Goal: Use online tool/utility: Use online tool/utility

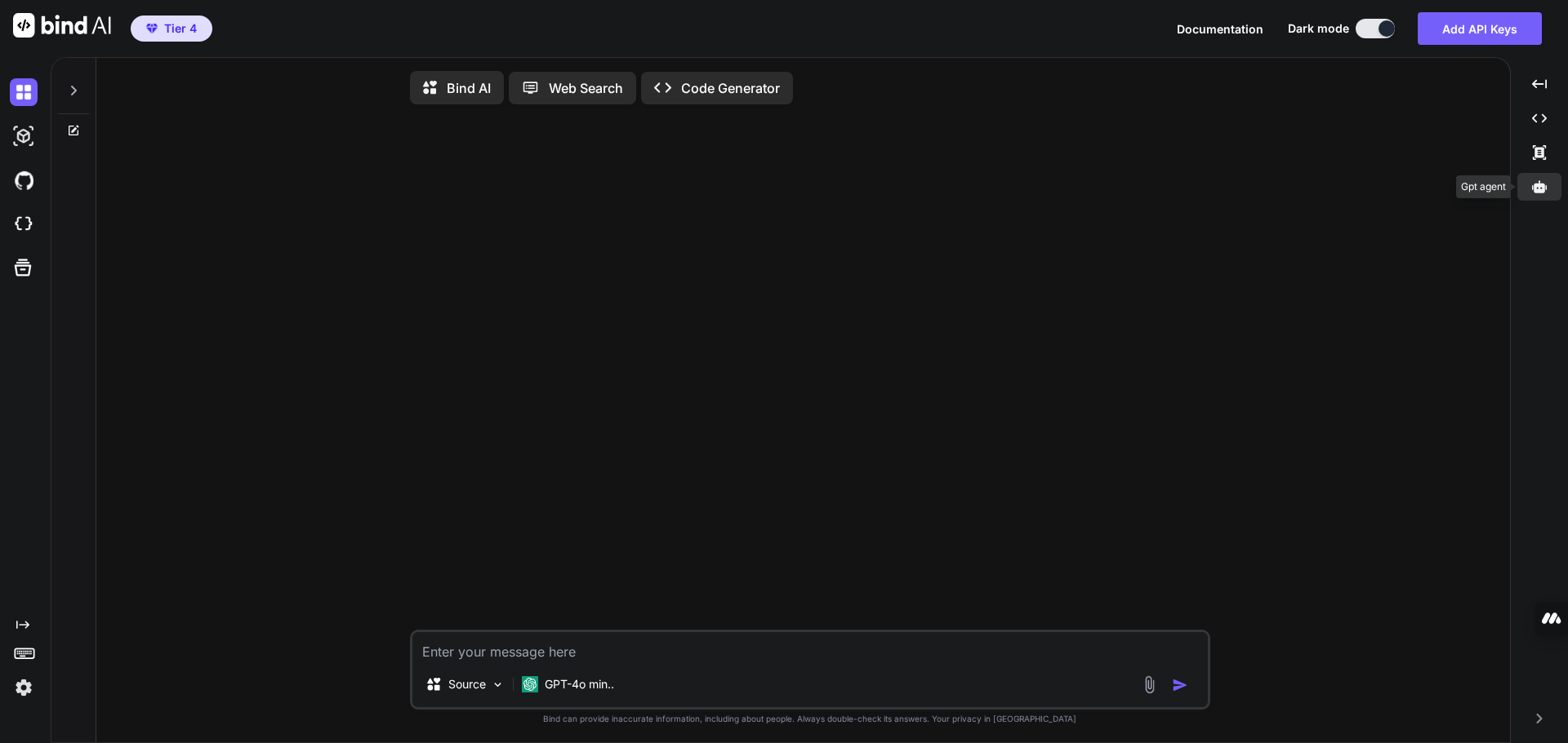
click at [1541, 184] on icon at bounding box center [1539, 186] width 15 height 12
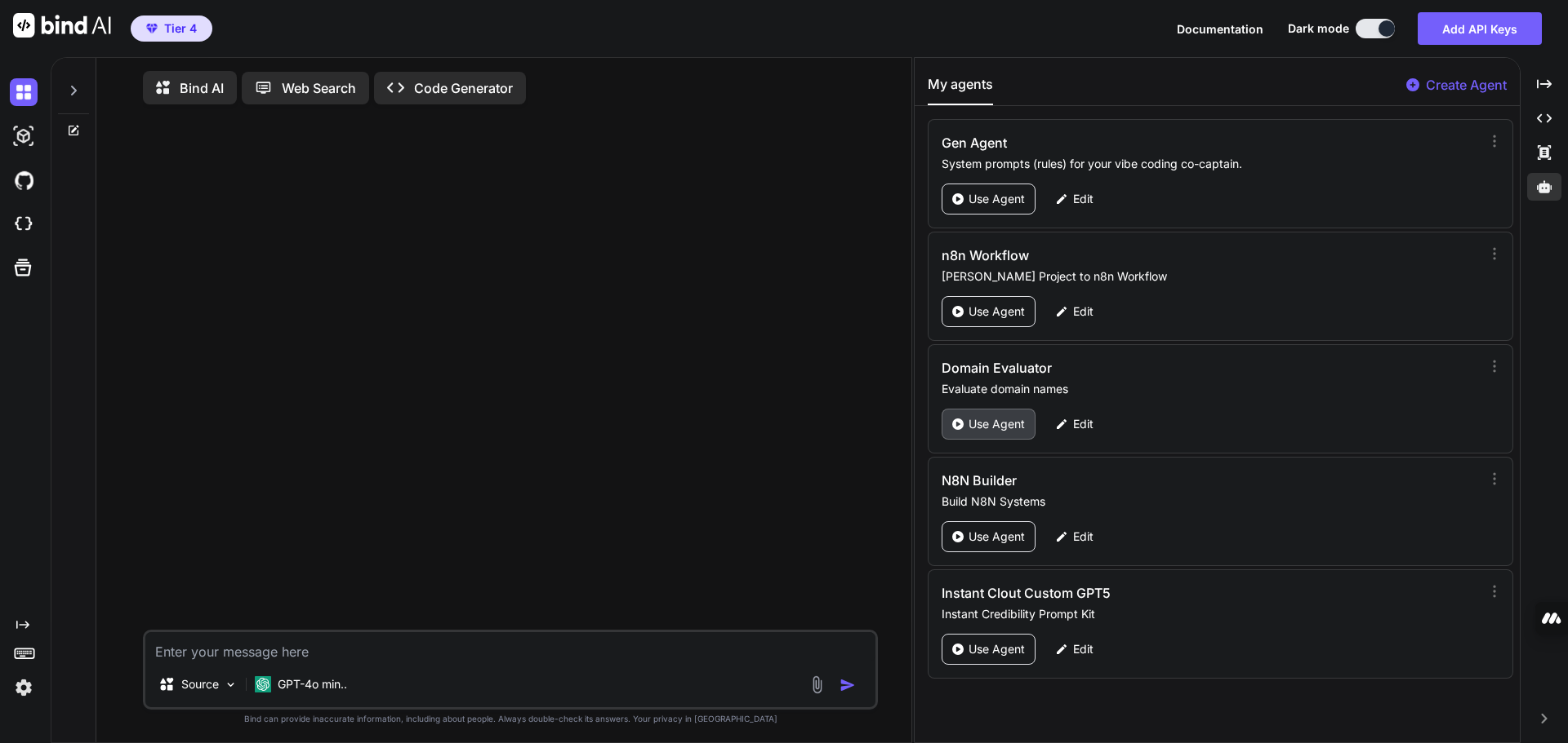
click at [1007, 420] on p "Use Agent" at bounding box center [996, 424] width 56 height 17
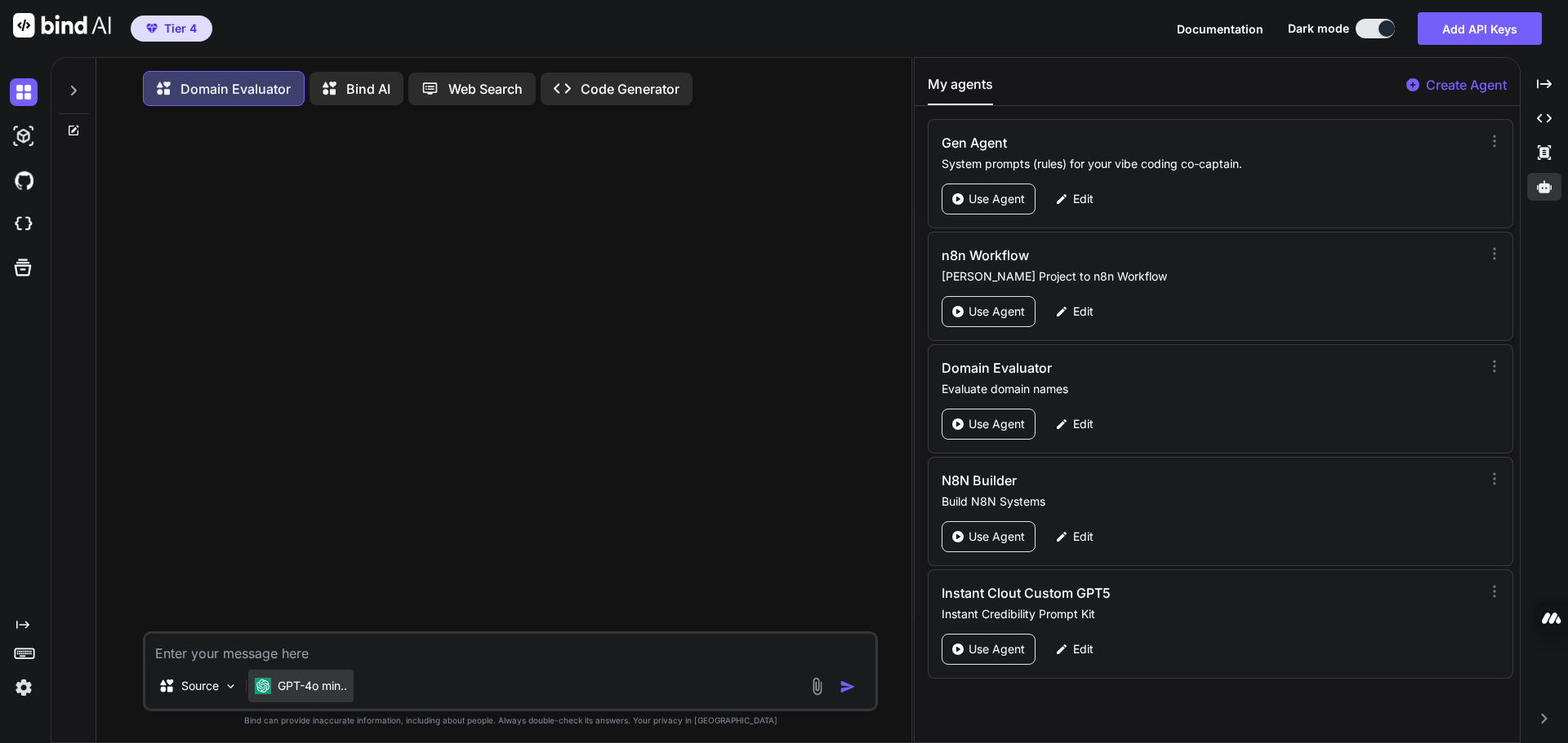
click at [313, 693] on p "GPT-4o min.." at bounding box center [311, 687] width 69 height 17
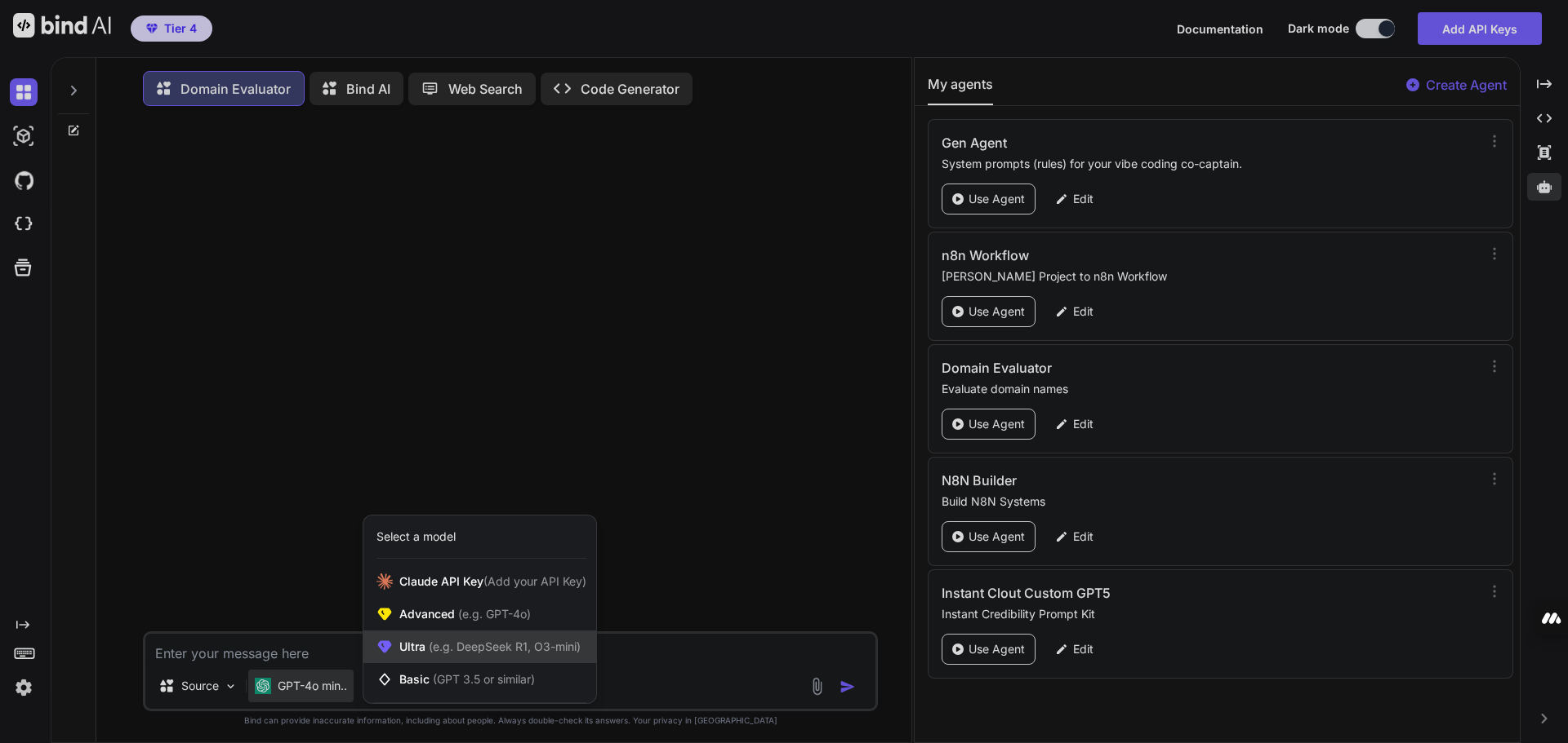
click at [449, 646] on span "(e.g. DeepSeek R1, O3-mini)" at bounding box center [503, 646] width 155 height 14
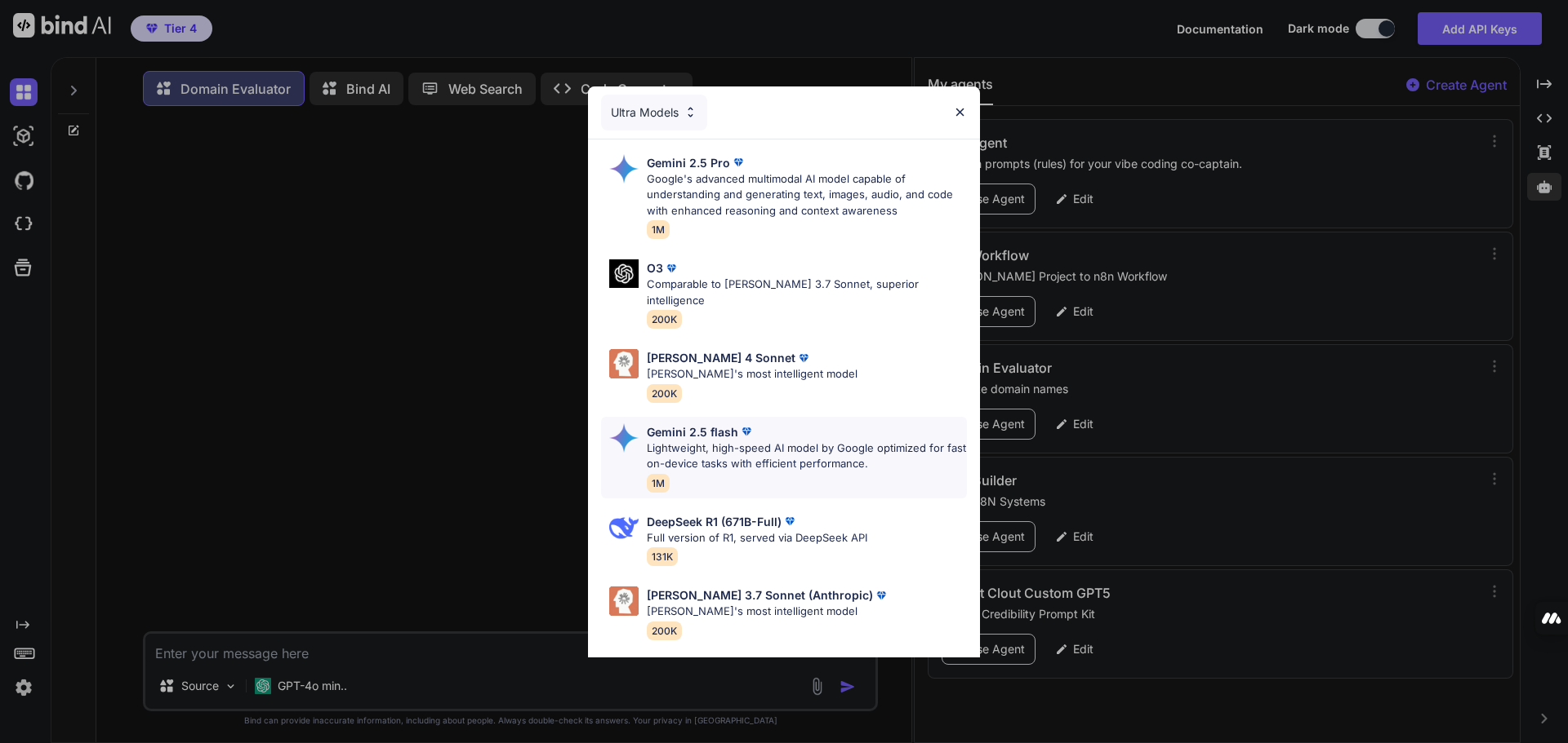
click at [700, 424] on p "Gemini 2.5 flash" at bounding box center [692, 432] width 91 height 17
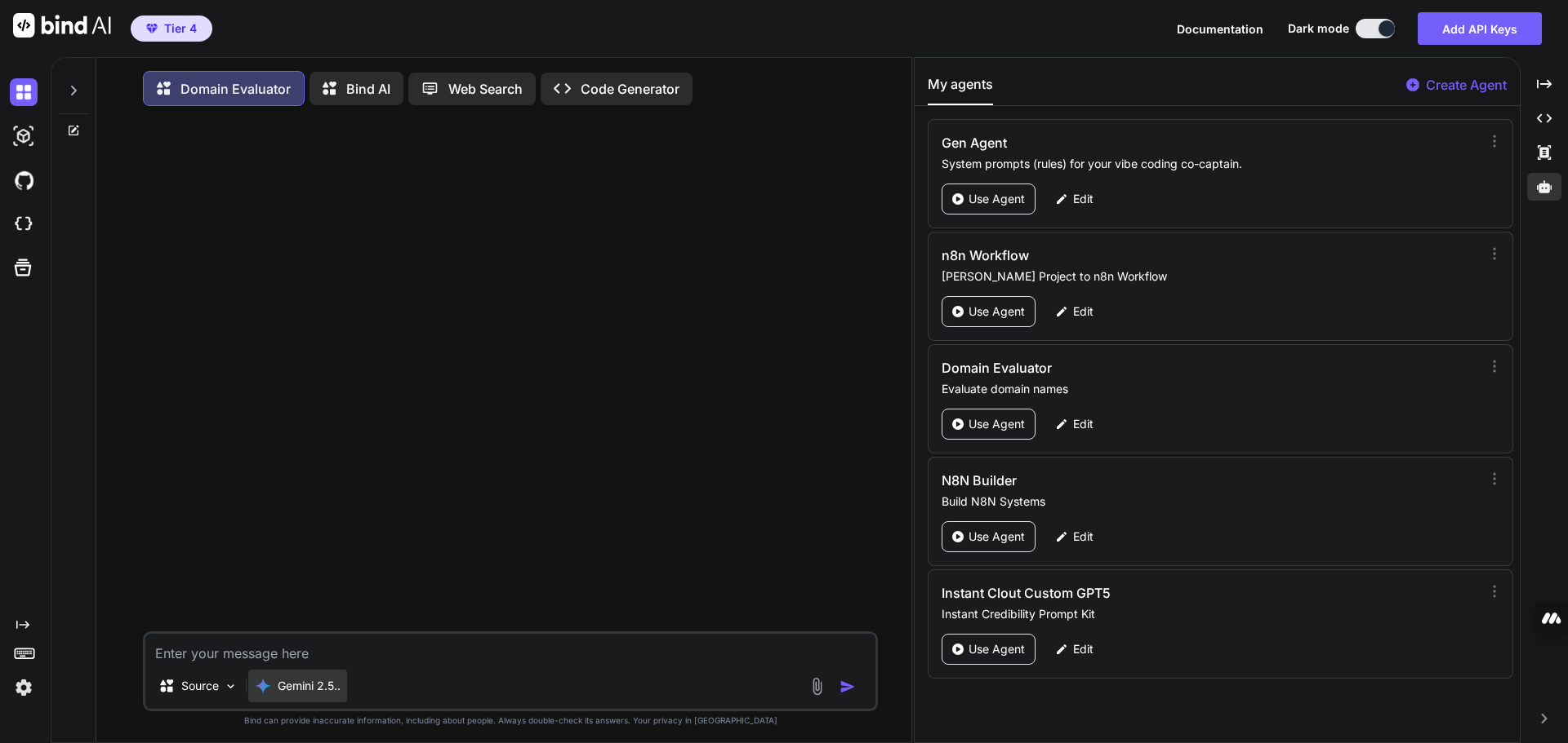
click at [327, 692] on p "Gemini 2.5.." at bounding box center [309, 687] width 63 height 17
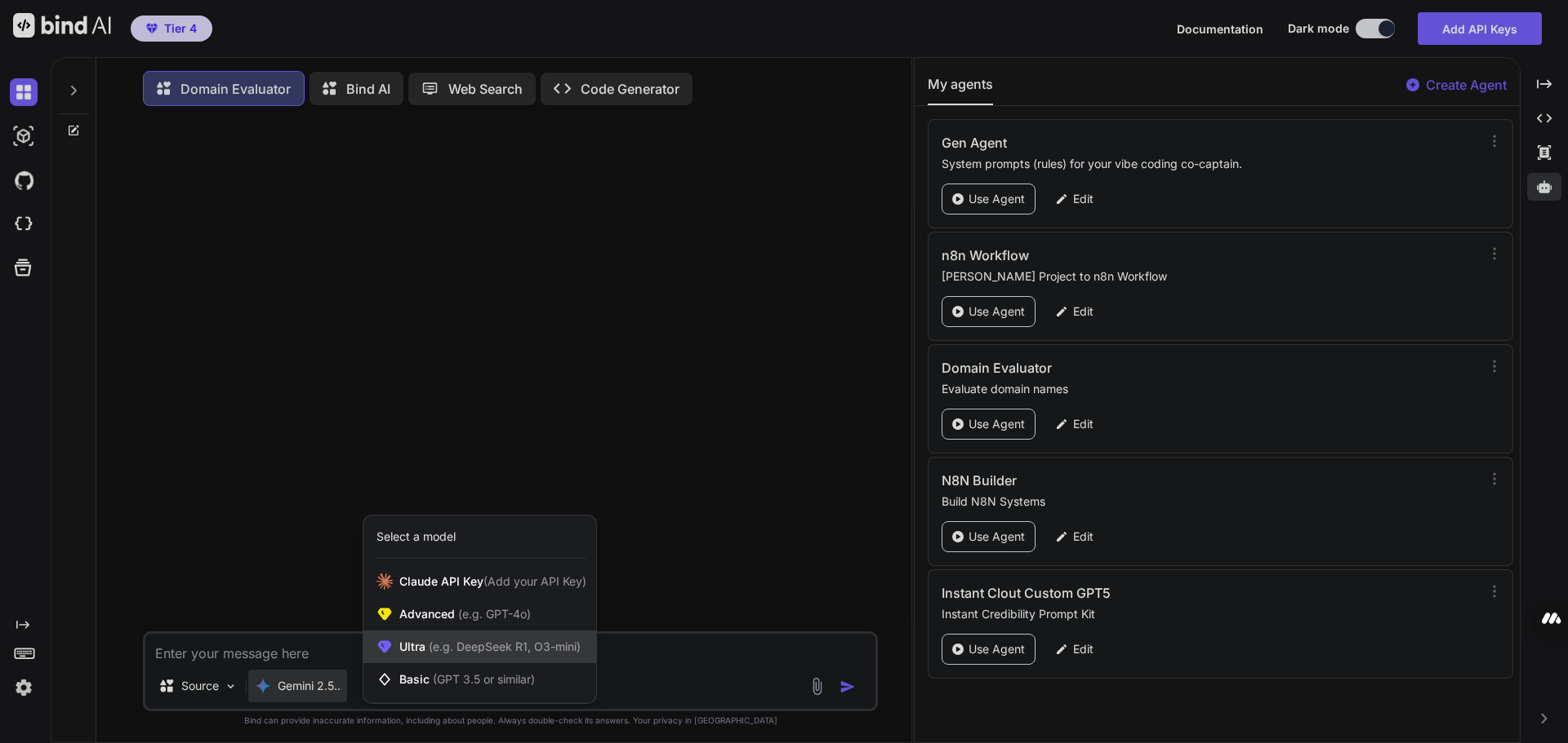
click at [449, 643] on span "Ultra (e.g. DeepSeek R1, O3-mini)" at bounding box center [489, 647] width 181 height 17
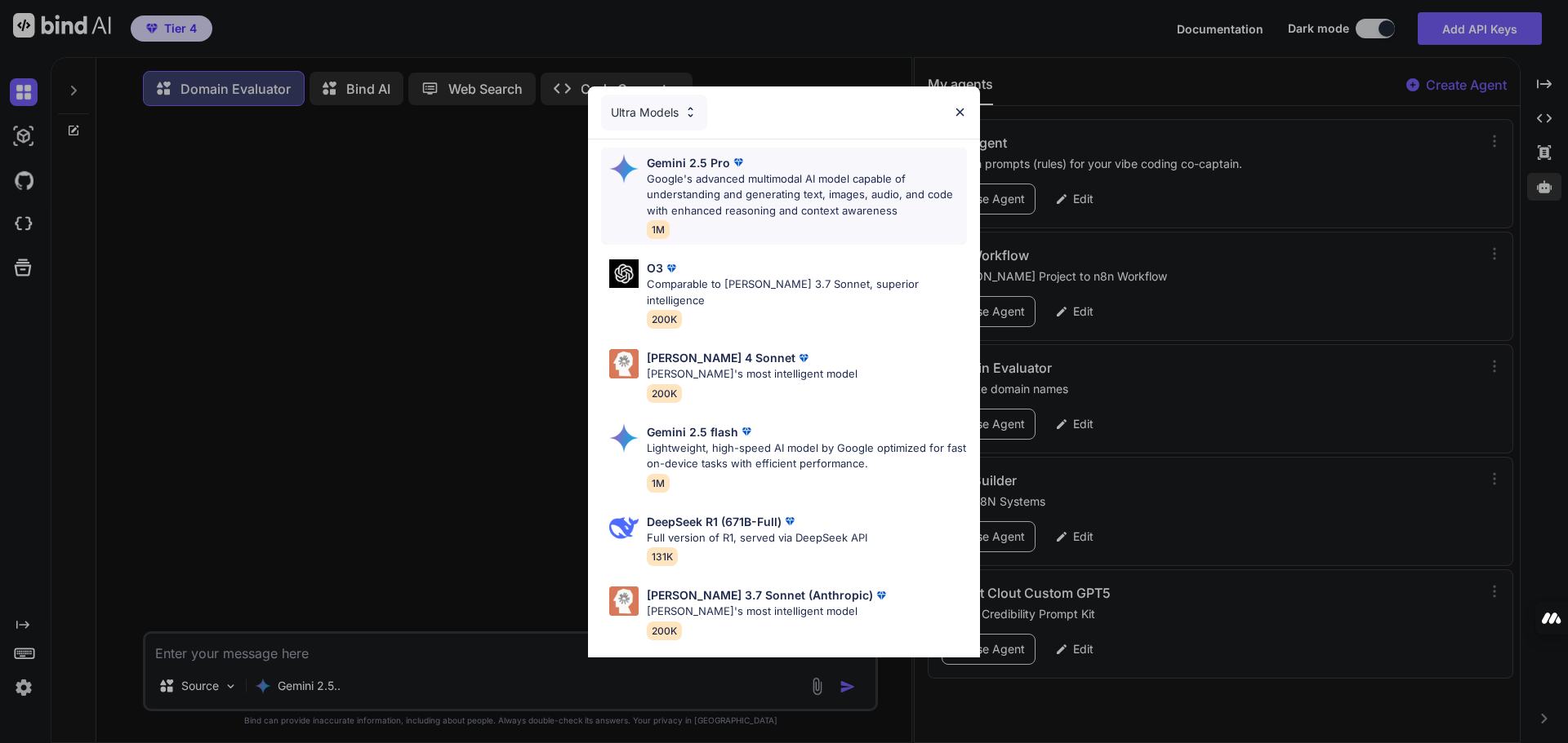
click at [739, 187] on p "Google's advanced multimodal AI model capable of understanding and generating t…" at bounding box center [806, 195] width 320 height 48
type textarea "x"
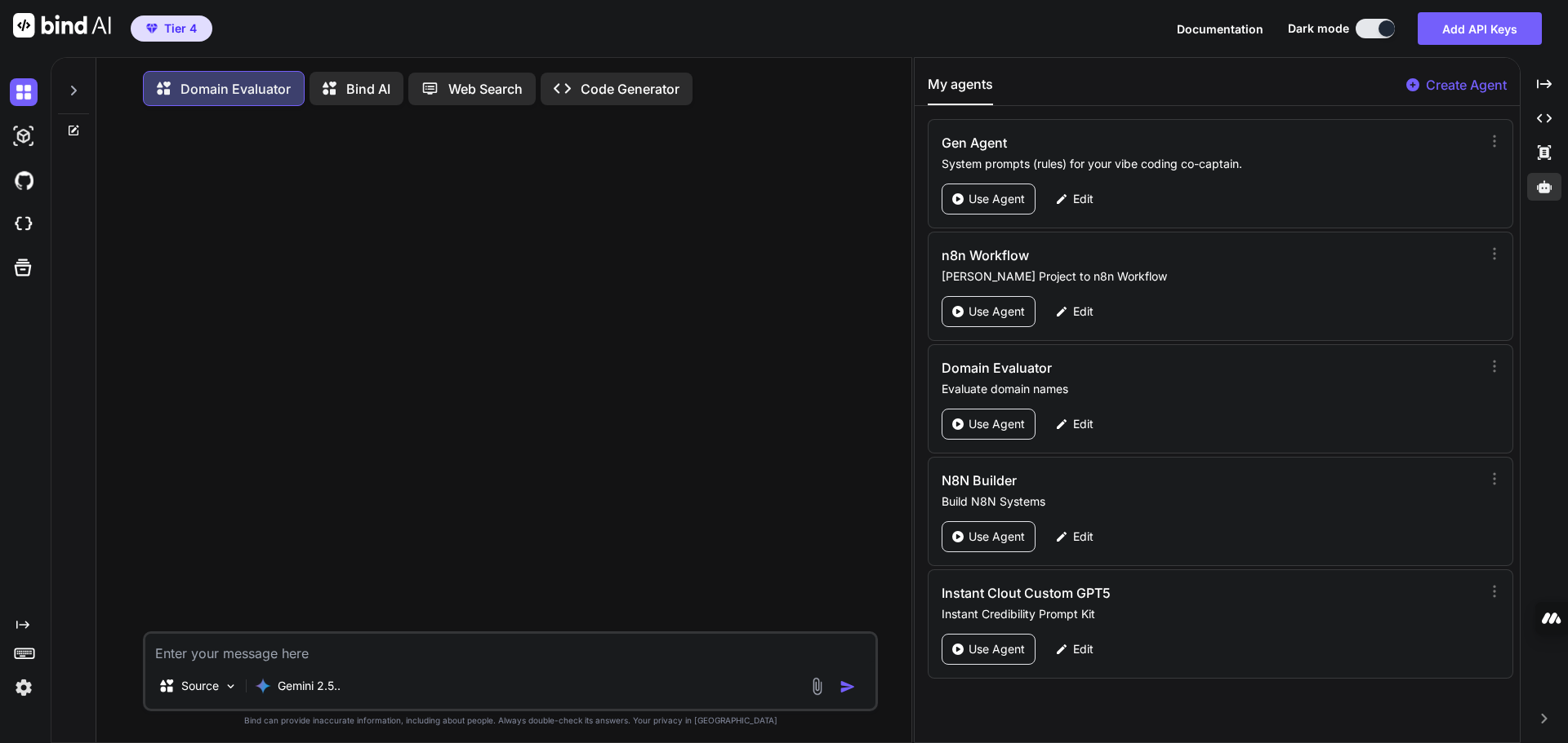
click at [240, 658] on textarea at bounding box center [510, 649] width 730 height 29
paste textarea "[DOMAIN_NAME]"
type textarea "[DOMAIN_NAME]"
type textarea "x"
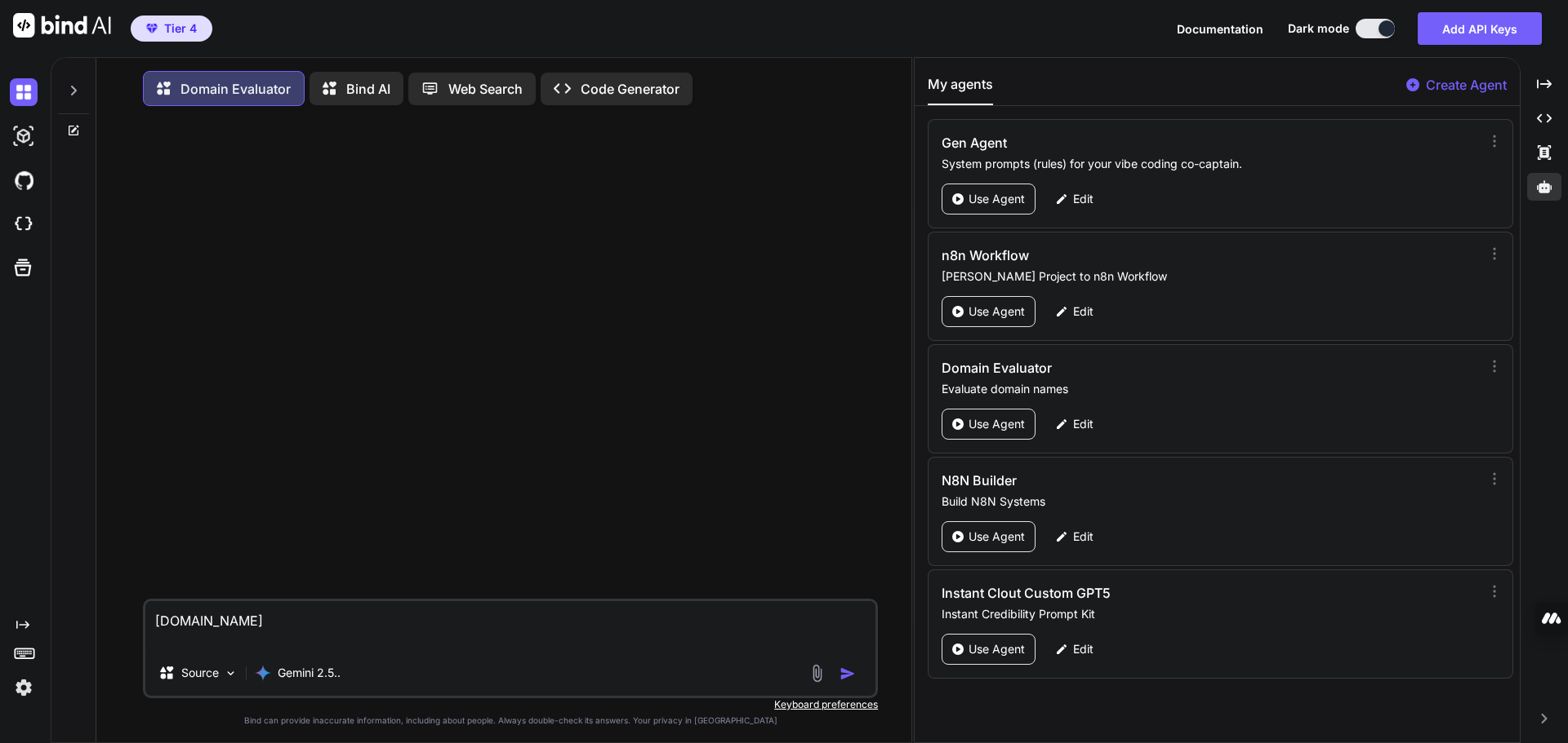
type textarea "[DOMAIN_NAME]"
click at [846, 677] on img "button" at bounding box center [848, 674] width 17 height 17
type textarea "x"
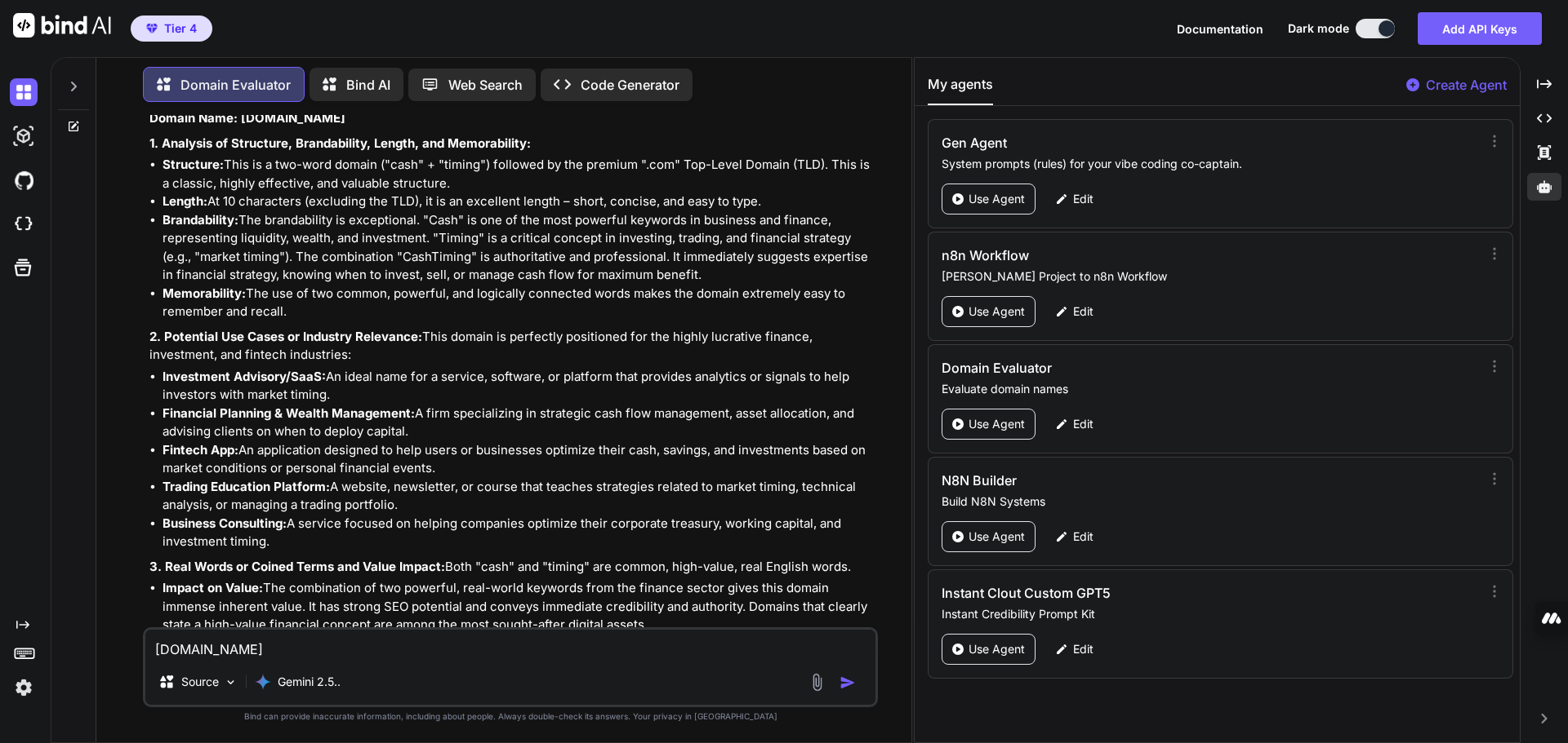
scroll to position [163, 0]
